Goal: Task Accomplishment & Management: Use online tool/utility

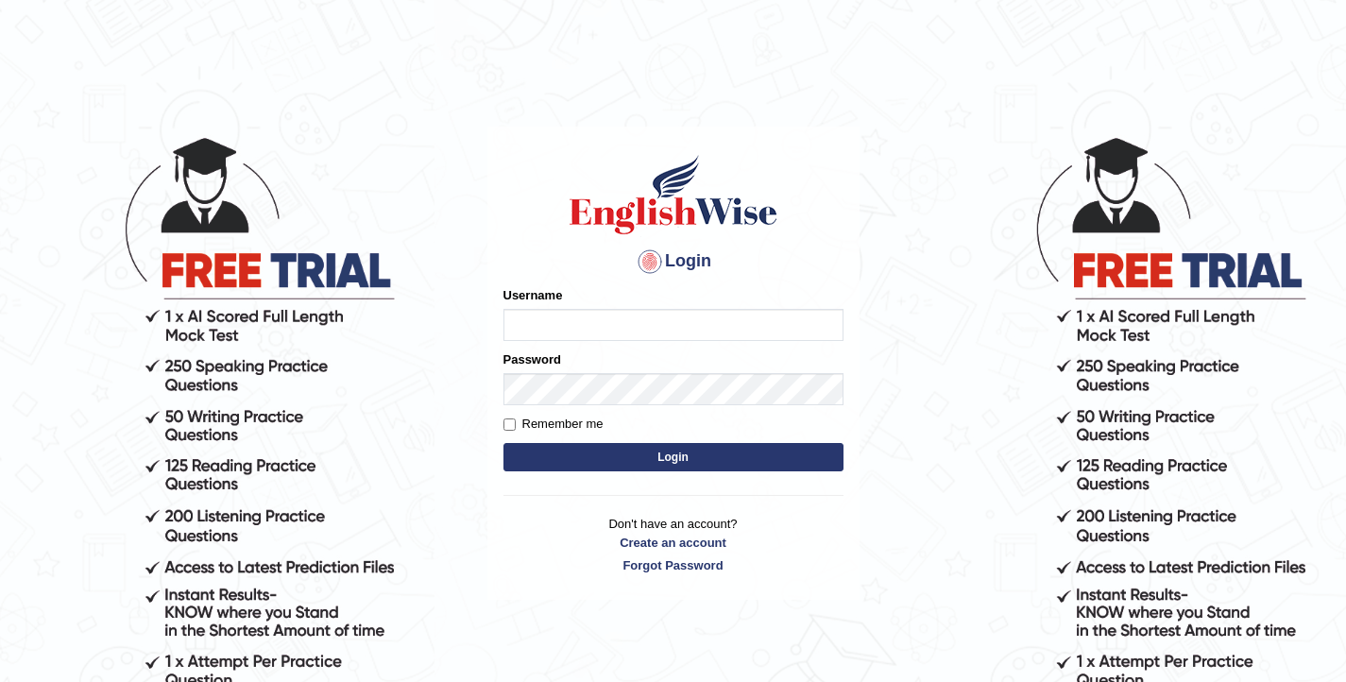
type input "elhamdavoodi"
click at [671, 467] on button "Login" at bounding box center [673, 457] width 340 height 28
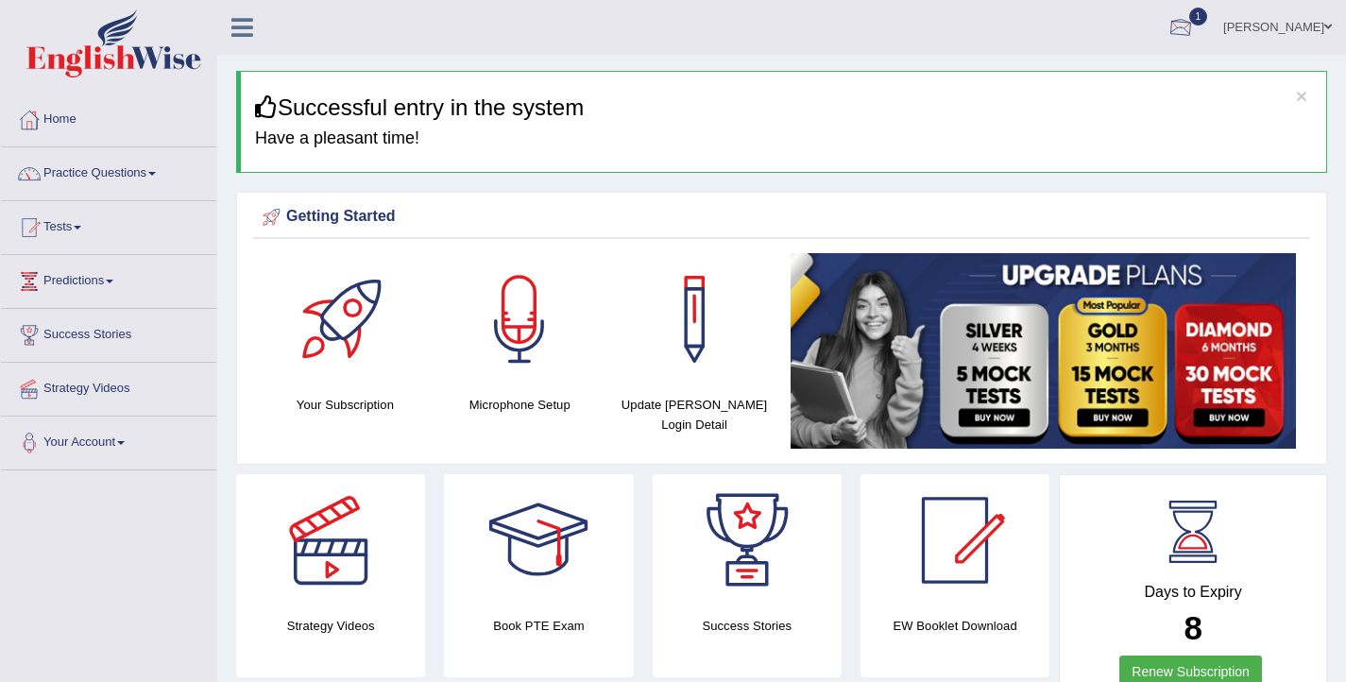
click at [1195, 33] on div at bounding box center [1180, 28] width 28 height 28
click at [1061, 78] on link "PEW1 Oct 2, 2025 Exam evaluated" at bounding box center [1067, 85] width 261 height 40
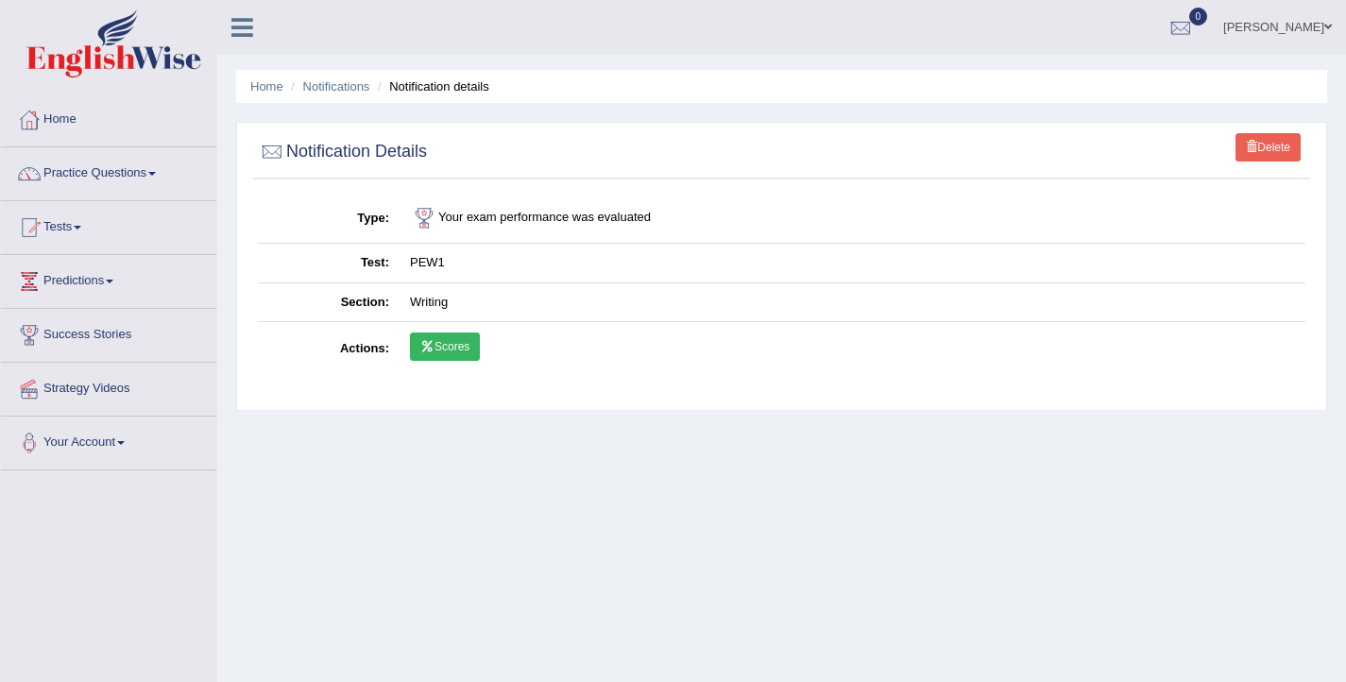
click at [453, 359] on link "Scores" at bounding box center [445, 346] width 70 height 28
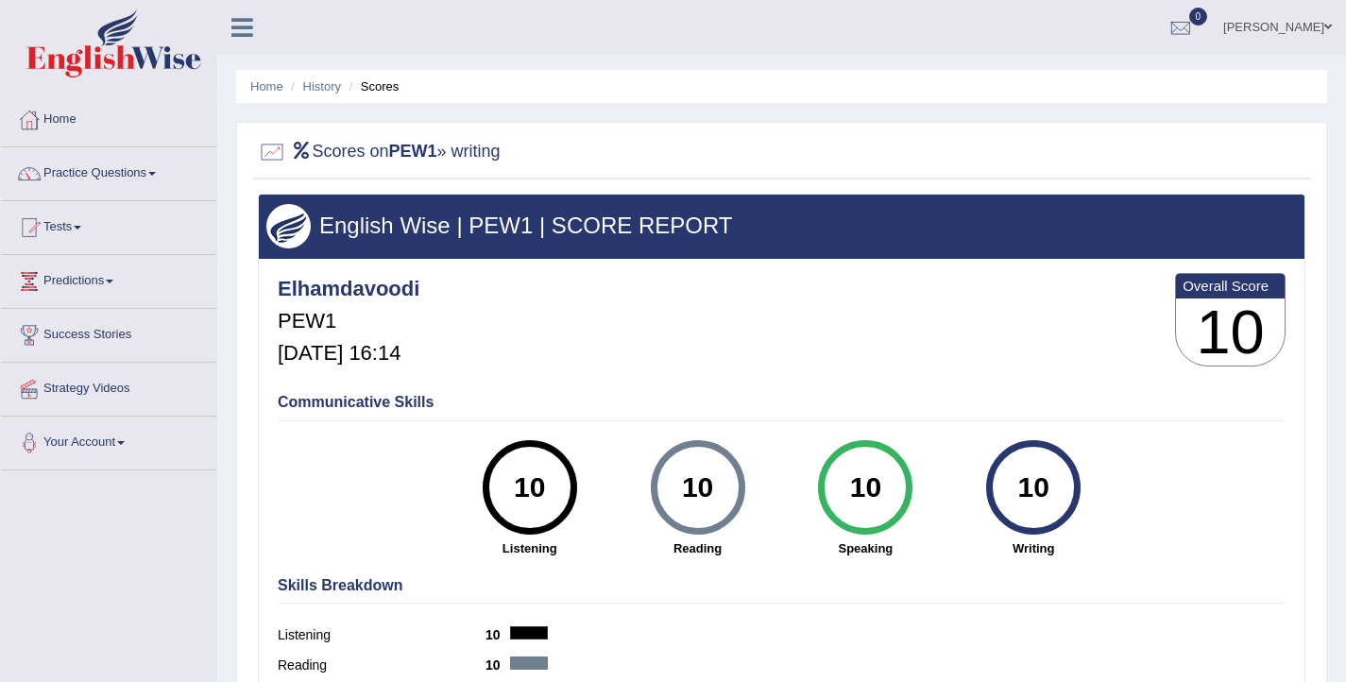
click at [81, 228] on span at bounding box center [78, 228] width 8 height 4
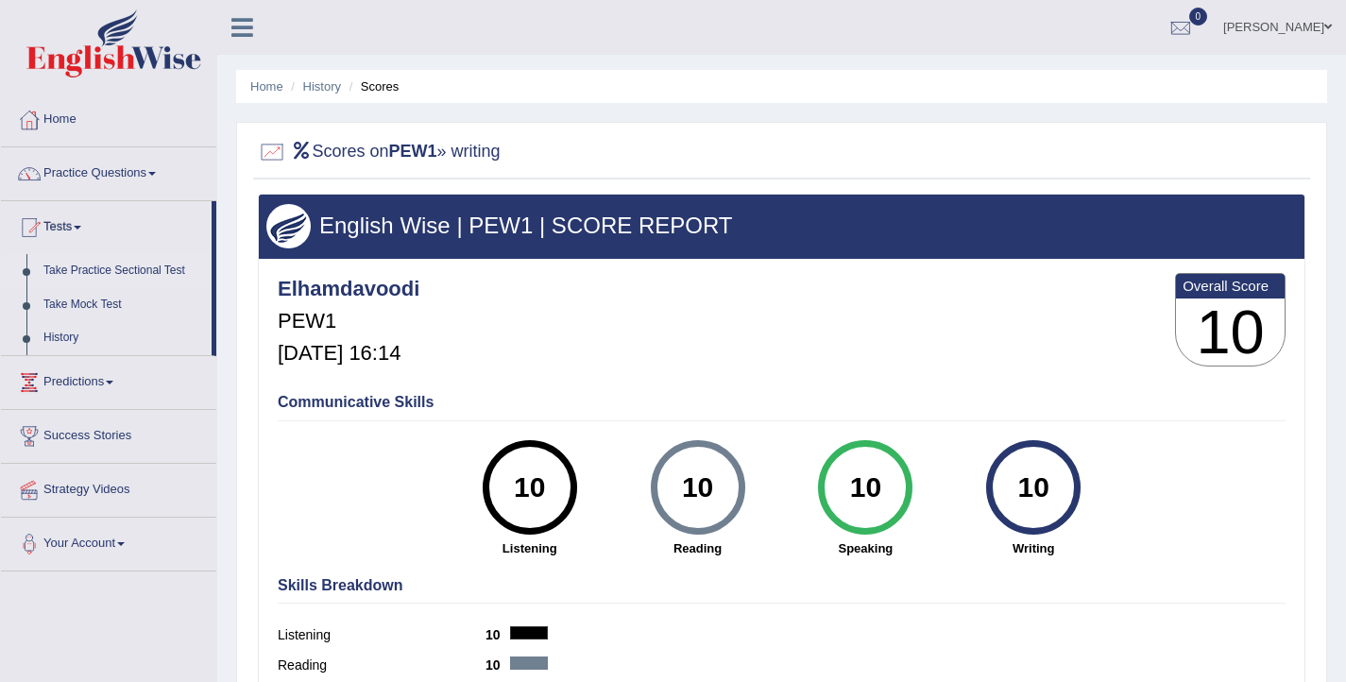
click at [76, 274] on link "Take Practice Sectional Test" at bounding box center [123, 271] width 177 height 34
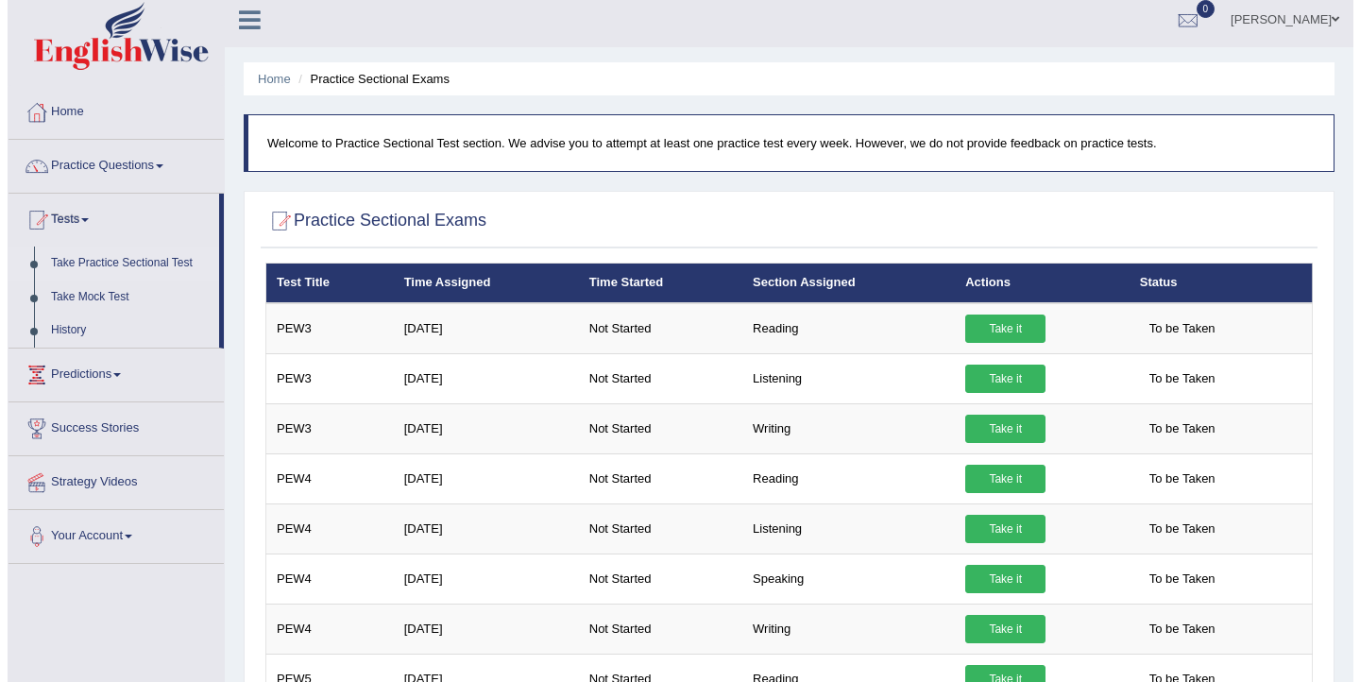
scroll to position [8, 0]
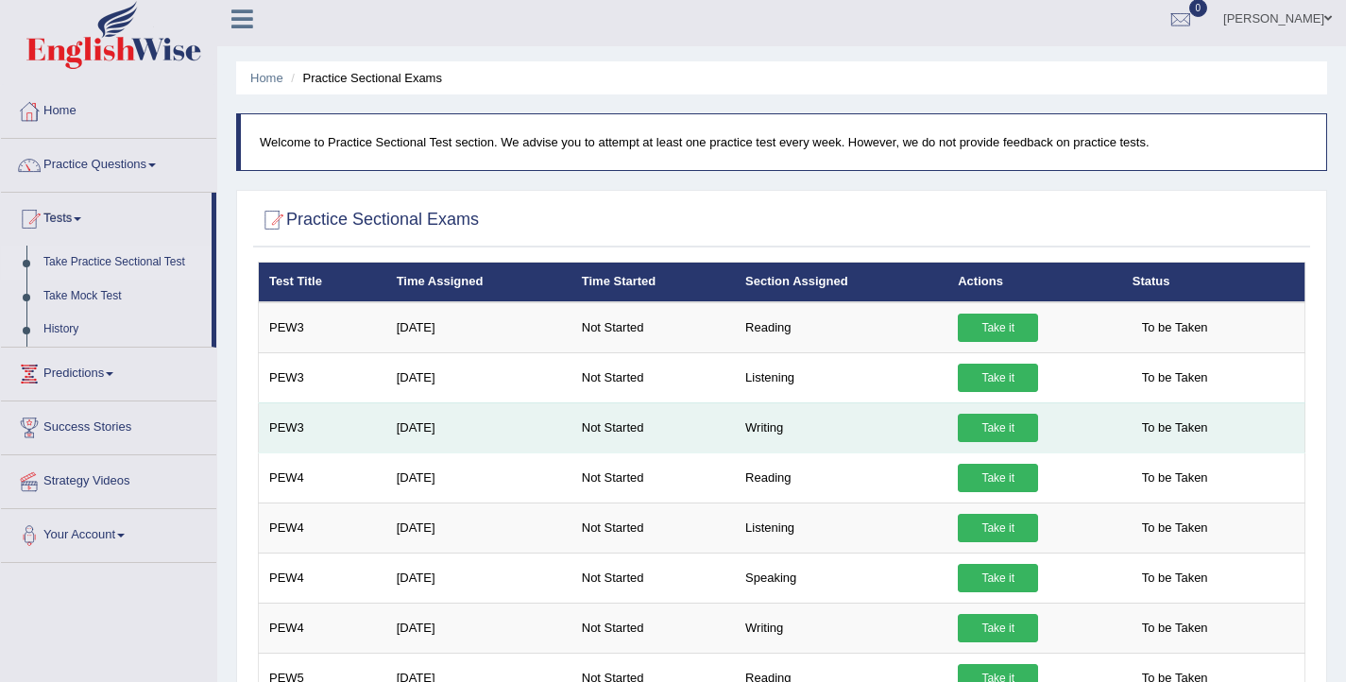
click at [1005, 433] on link "Take it" at bounding box center [998, 428] width 80 height 28
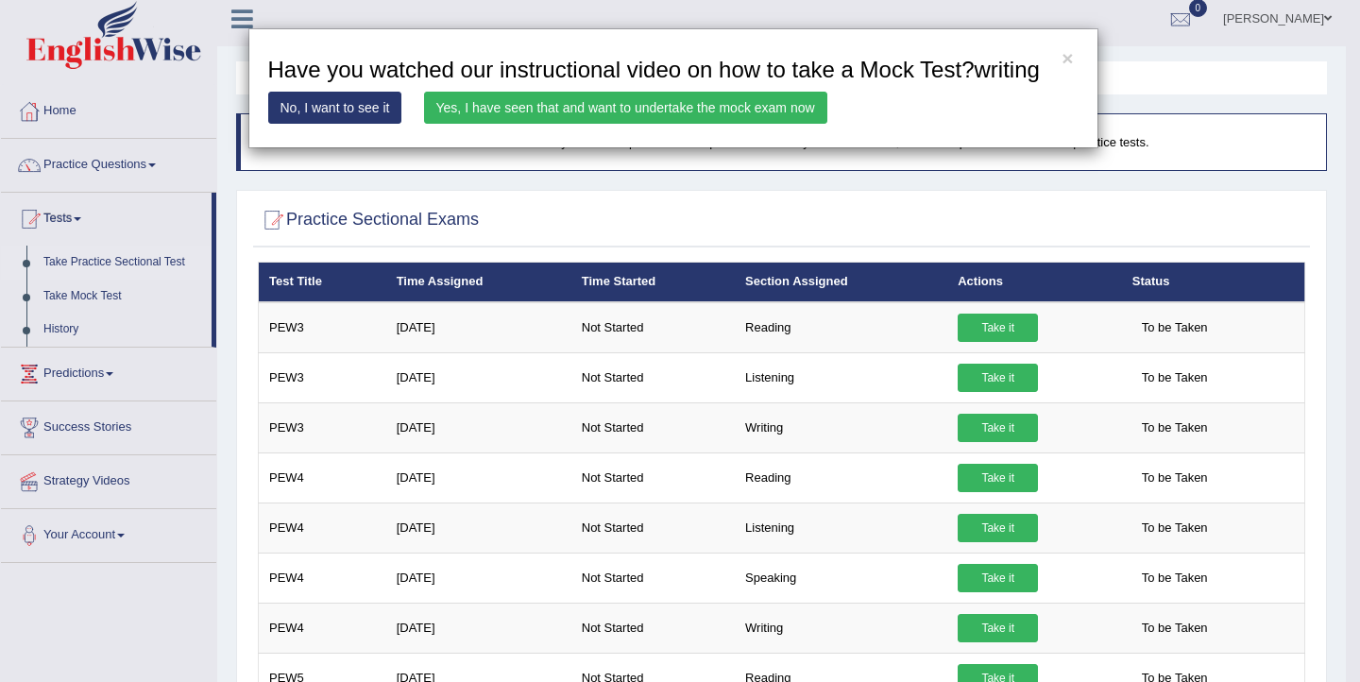
click at [517, 124] on link "Yes, I have seen that and want to undertake the mock exam now" at bounding box center [625, 108] width 403 height 32
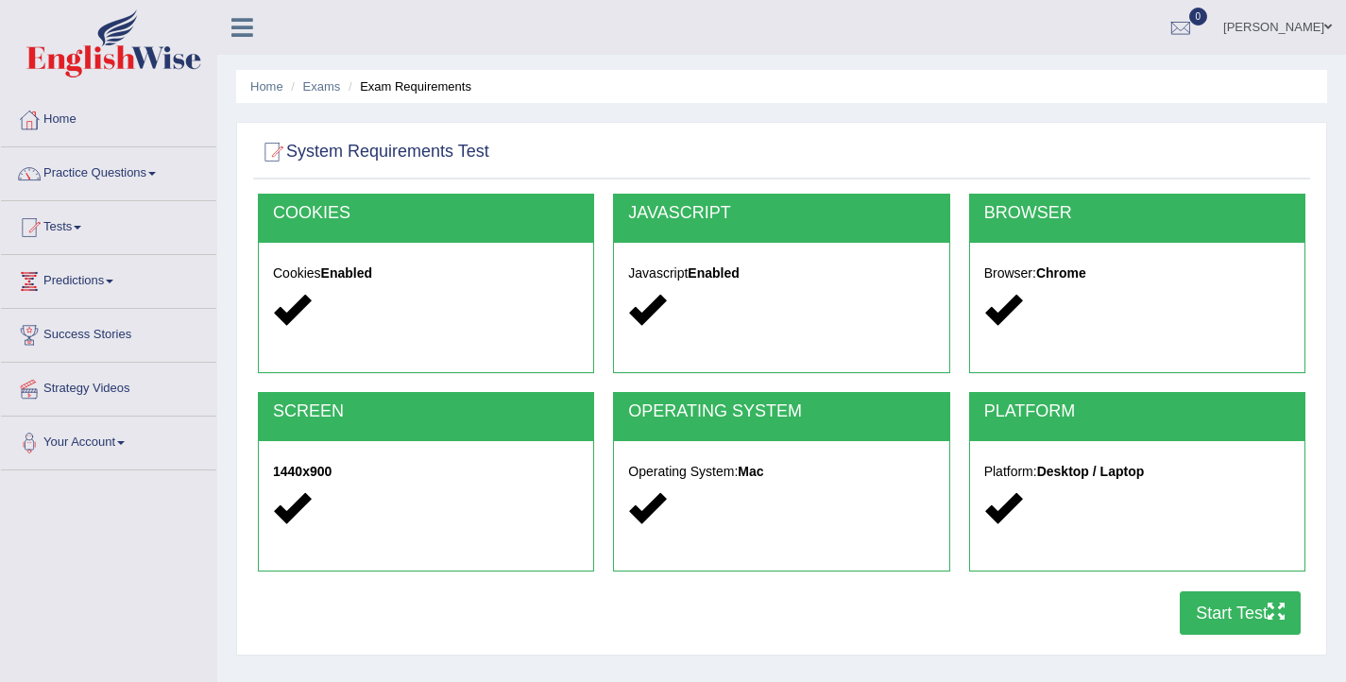
click at [1202, 602] on button "Start Test" at bounding box center [1240, 612] width 121 height 43
